Goal: Browse casually: Explore the website without a specific task or goal

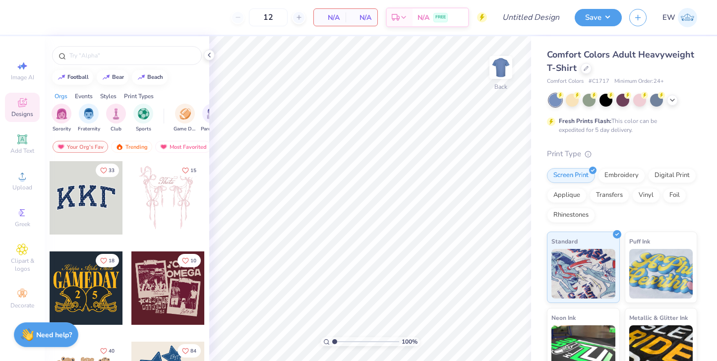
click at [591, 63] on div "Comfort Colors Adult Heavyweight T-Shirt" at bounding box center [622, 61] width 150 height 27
click at [581, 67] on div at bounding box center [586, 67] width 11 height 11
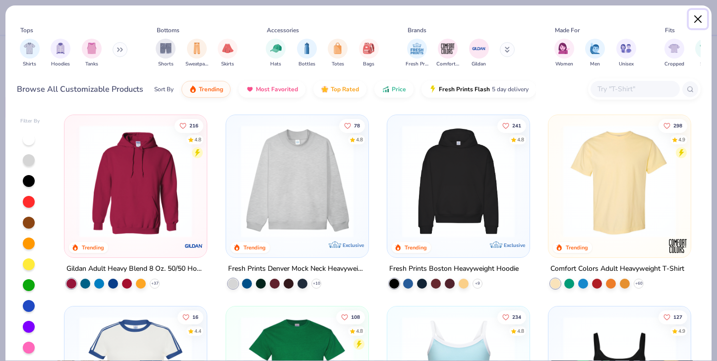
click at [697, 16] on button "Close" at bounding box center [698, 19] width 19 height 19
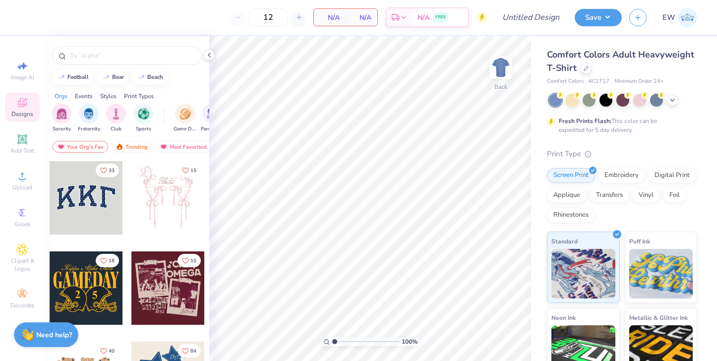
click at [684, 17] on img at bounding box center [687, 17] width 19 height 19
click at [688, 16] on img at bounding box center [687, 17] width 19 height 19
click at [689, 19] on img at bounding box center [687, 17] width 19 height 19
click at [683, 14] on img at bounding box center [687, 17] width 19 height 19
